Goal: Task Accomplishment & Management: Manage account settings

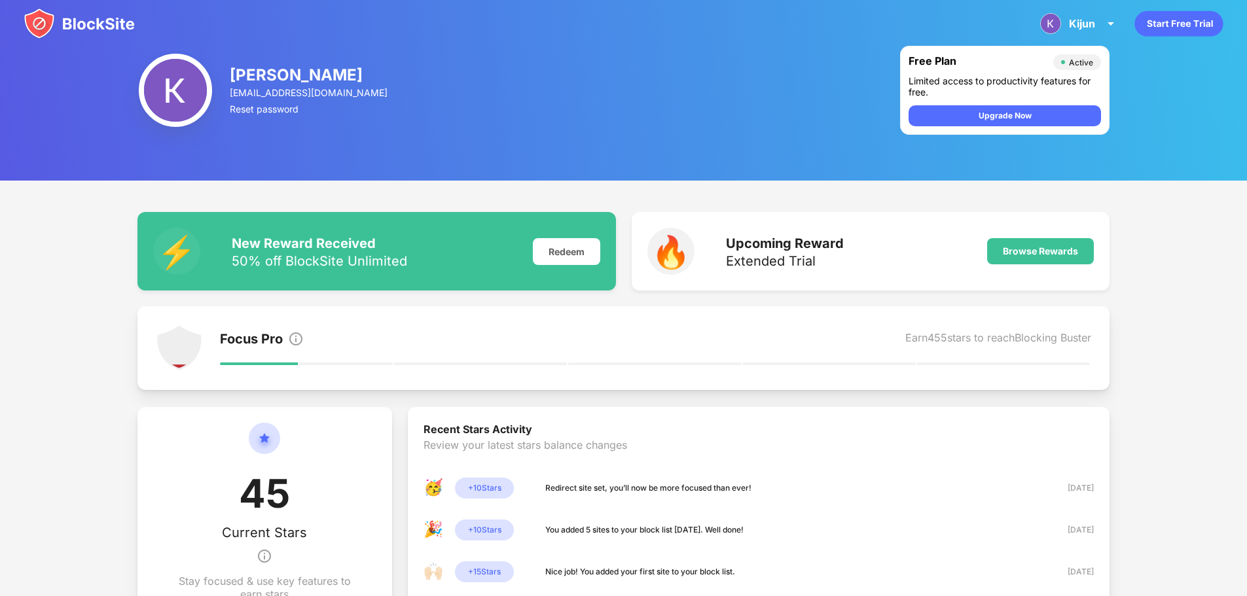
click at [1103, 33] on div "[PERSON_NAME] View Account Insights Premium Rewards Settings Support Log Out" at bounding box center [1079, 23] width 94 height 31
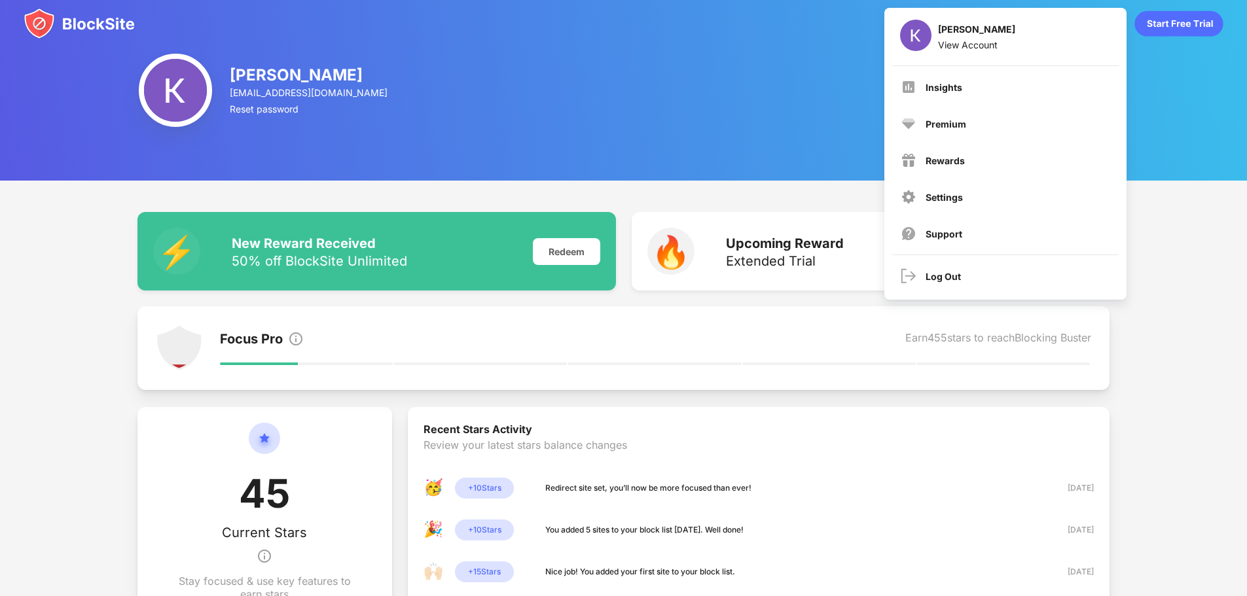
click at [952, 99] on div "Insights" at bounding box center [1006, 86] width 226 height 31
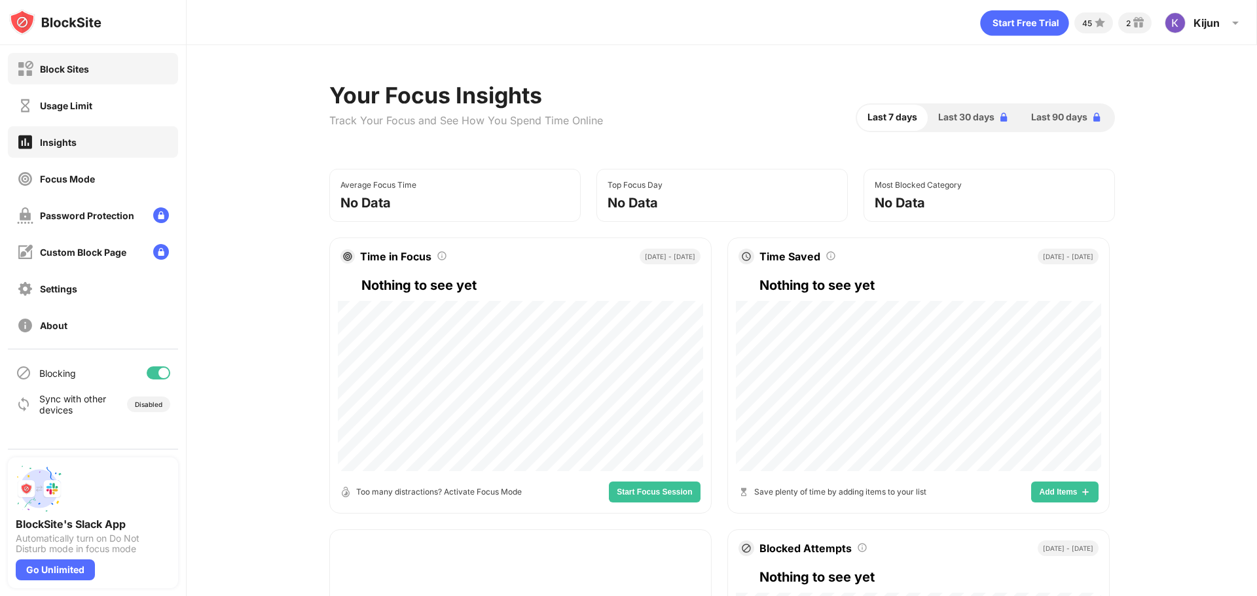
click at [99, 77] on div "Block Sites" at bounding box center [93, 68] width 170 height 31
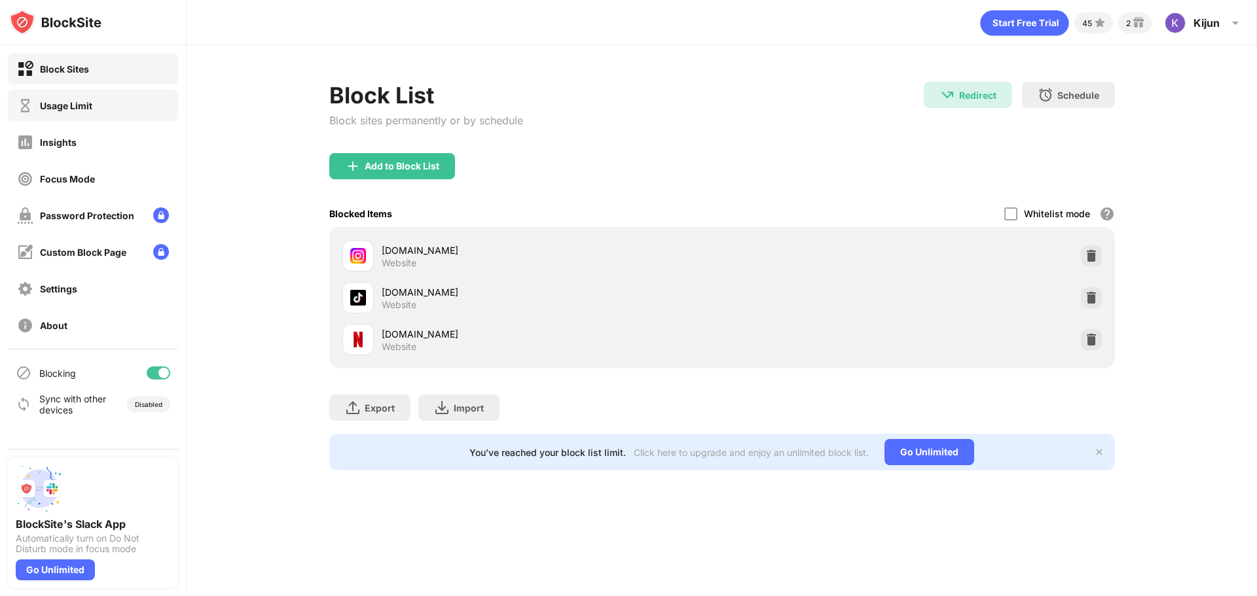
click at [99, 110] on div "Usage Limit" at bounding box center [93, 105] width 170 height 31
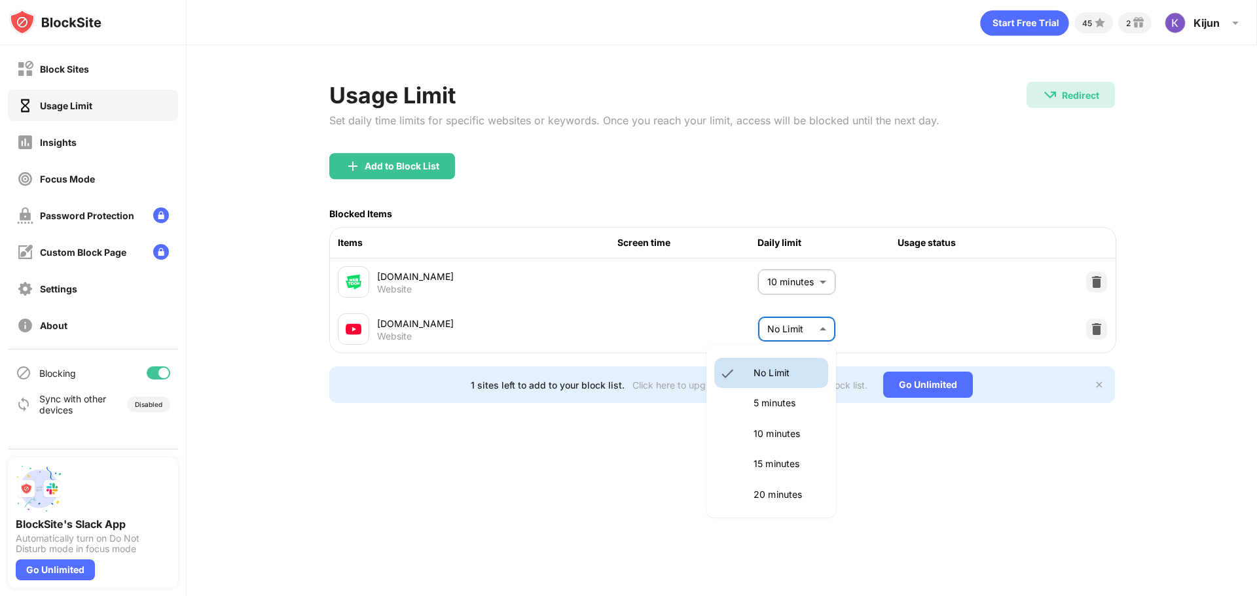
click at [784, 330] on body "Block Sites Usage Limit Insights Focus Mode Password Protection Custom Block Pa…" at bounding box center [628, 298] width 1257 height 596
click at [779, 410] on p "5 minutes" at bounding box center [786, 403] width 67 height 14
type input "*"
click at [1187, 459] on div "45 2 [PERSON_NAME] View Account Insights Premium Rewards Settings Support Log O…" at bounding box center [722, 298] width 1070 height 596
